Goal: Check status: Check status

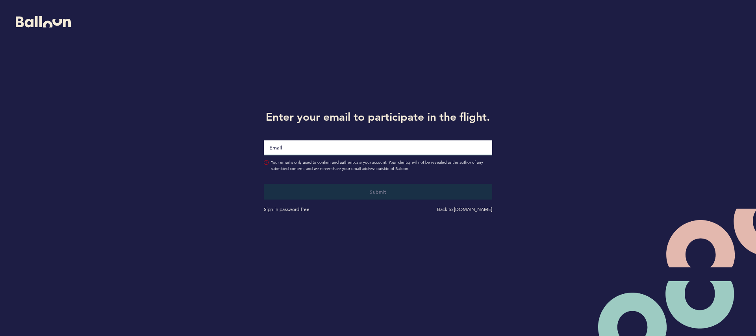
click at [334, 152] on input "Email" at bounding box center [378, 147] width 228 height 15
type input "[PERSON_NAME][EMAIL_ADDRESS][PERSON_NAME][DOMAIN_NAME]"
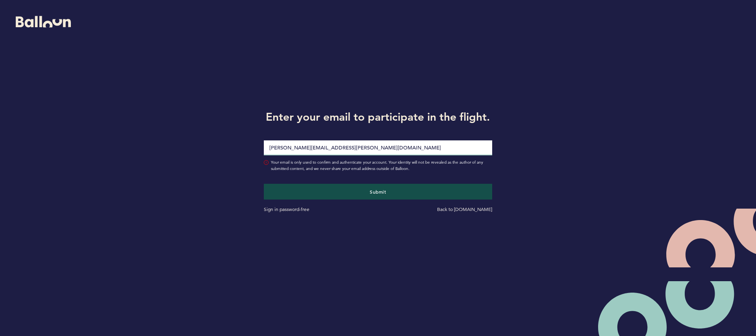
click at [264, 184] on button "Submit" at bounding box center [378, 192] width 228 height 16
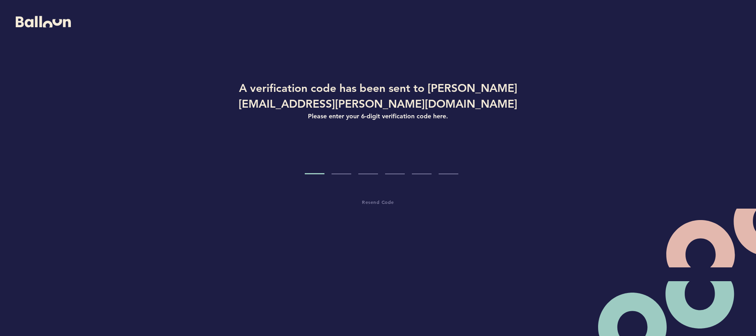
type input "5"
type input "2"
type input "9"
type input "0"
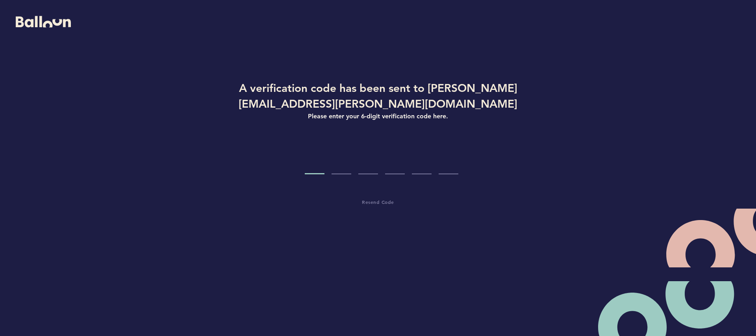
type input "4"
